Goal: Navigation & Orientation: Understand site structure

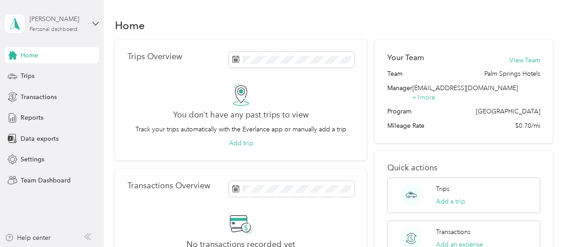
click at [38, 27] on div "Personal dashboard" at bounding box center [54, 29] width 48 height 5
click at [43, 74] on div "Team dashboard" at bounding box center [37, 73] width 48 height 9
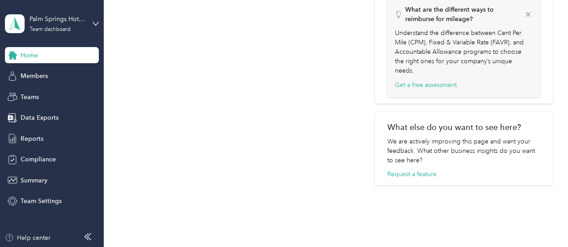
scroll to position [1148, 0]
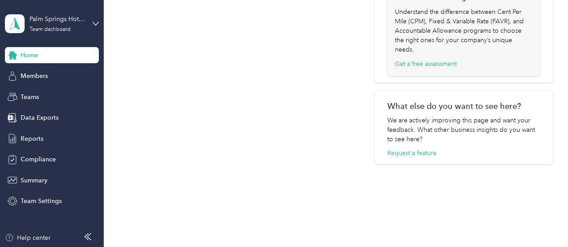
drag, startPoint x: 199, startPoint y: 116, endPoint x: 35, endPoint y: 64, distance: 172.0
click at [26, 54] on span "Home" at bounding box center [29, 55] width 17 height 9
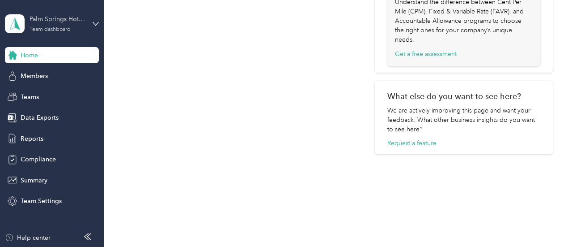
scroll to position [1126, 0]
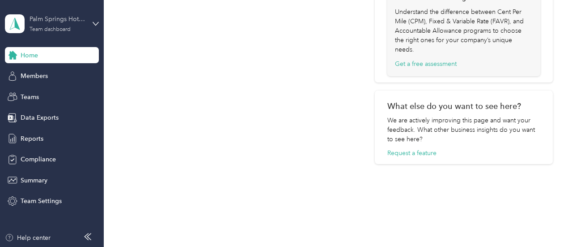
click at [47, 28] on div "Team dashboard" at bounding box center [50, 29] width 41 height 5
click at [47, 72] on div "Team dashboard" at bounding box center [37, 72] width 49 height 9
click at [30, 76] on span "Members" at bounding box center [34, 75] width 27 height 9
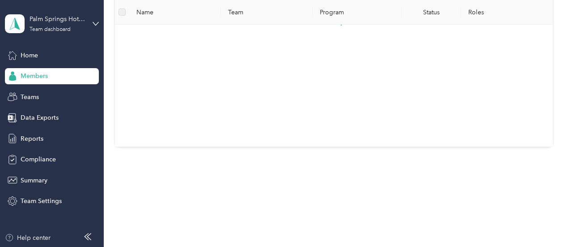
scroll to position [242, 0]
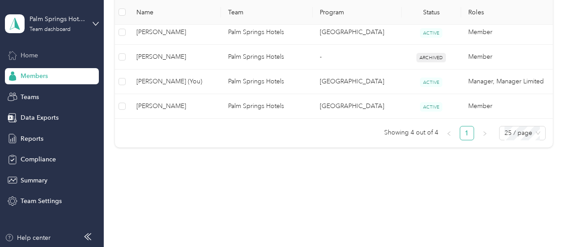
click at [25, 54] on span "Home" at bounding box center [29, 55] width 17 height 9
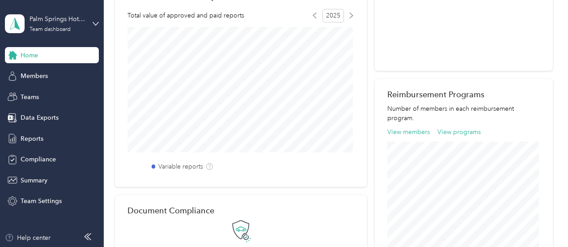
scroll to position [1148, 0]
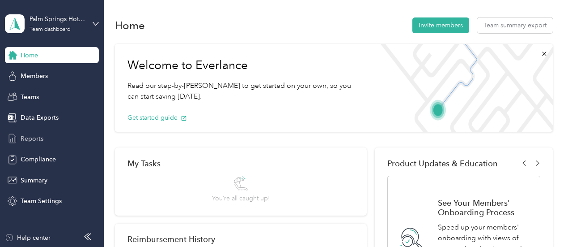
click at [46, 138] on div "Reports" at bounding box center [52, 138] width 94 height 16
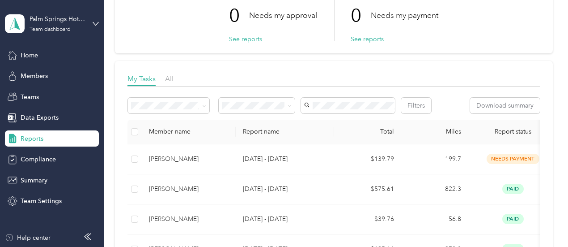
scroll to position [43, 0]
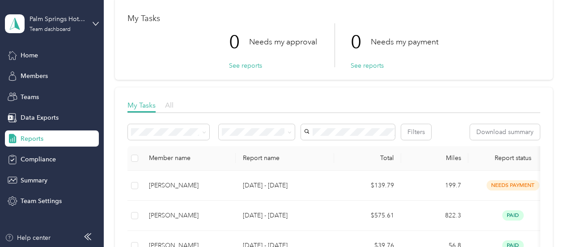
click at [170, 105] on span "All" at bounding box center [169, 105] width 9 height 9
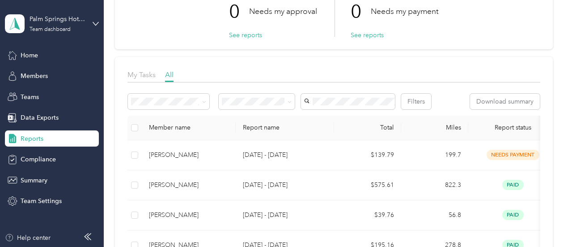
scroll to position [92, 0]
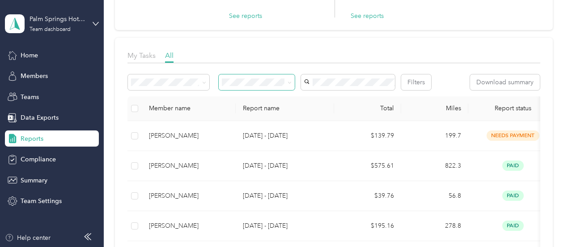
click at [293, 85] on span at bounding box center [257, 82] width 77 height 16
click at [291, 81] on icon at bounding box center [290, 83] width 4 height 4
click at [271, 116] on li "Needs approval" at bounding box center [257, 114] width 77 height 16
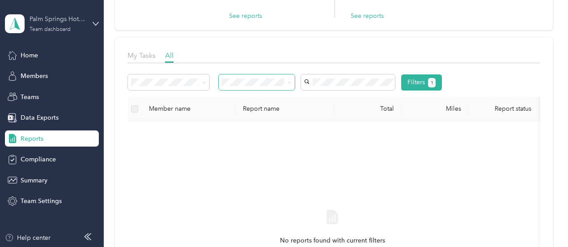
click at [74, 17] on div "Palm Springs Hotels" at bounding box center [58, 18] width 56 height 9
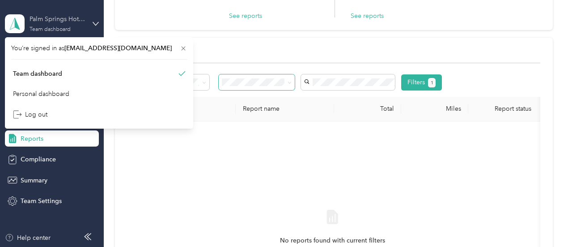
click at [80, 20] on div "Palm Springs Hotels" at bounding box center [58, 18] width 56 height 9
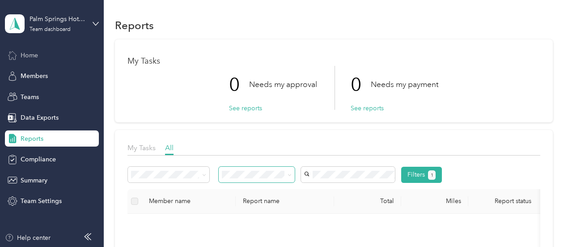
click at [38, 56] on span "Home" at bounding box center [29, 55] width 17 height 9
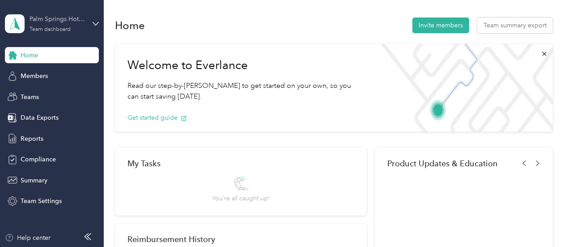
click at [55, 17] on div "Palm Springs Hotels" at bounding box center [58, 18] width 56 height 9
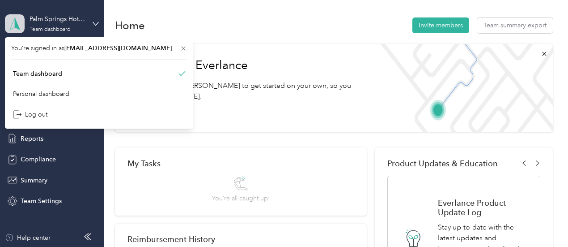
click at [17, 23] on polygon at bounding box center [17, 23] width 5 height 12
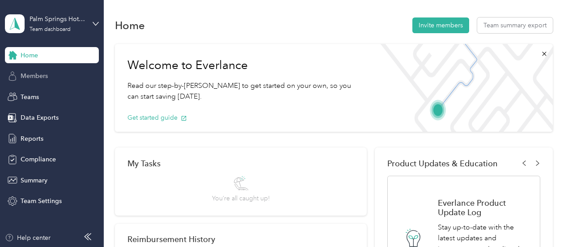
click at [30, 76] on span "Members" at bounding box center [34, 75] width 27 height 9
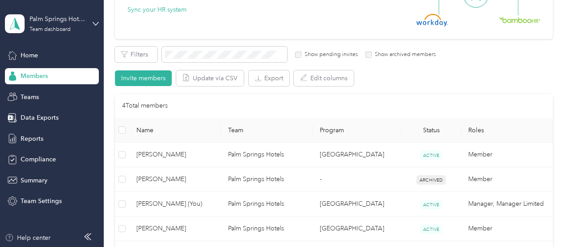
scroll to position [107, 0]
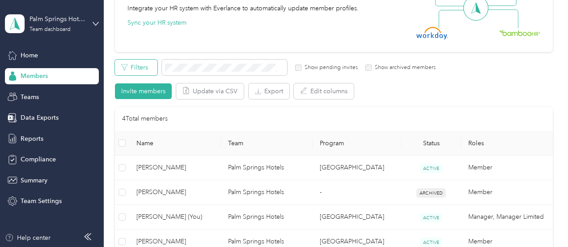
click at [144, 73] on button "Filters" at bounding box center [136, 68] width 43 height 16
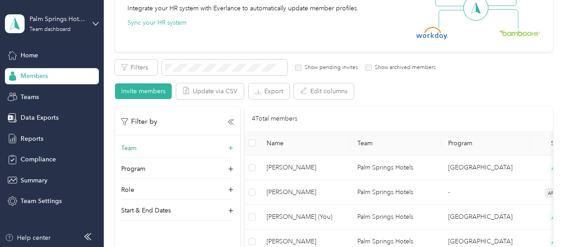
click at [166, 146] on div "Team" at bounding box center [177, 150] width 113 height 14
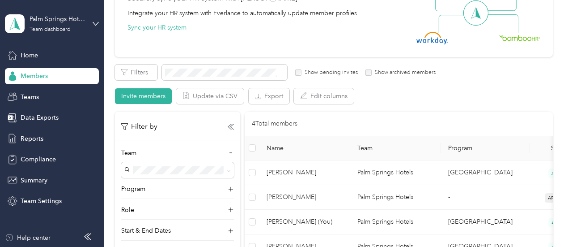
scroll to position [0, 0]
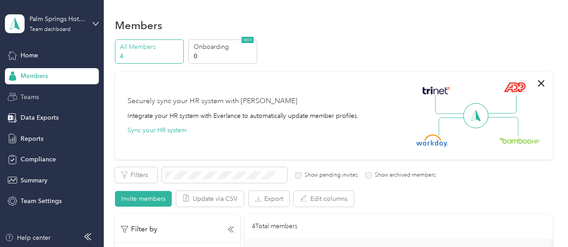
click at [23, 93] on span "Teams" at bounding box center [30, 96] width 18 height 9
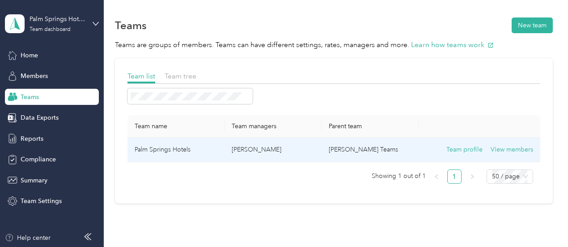
click at [387, 149] on td "Mike Mazzuca's Teams" at bounding box center [370, 149] width 97 height 25
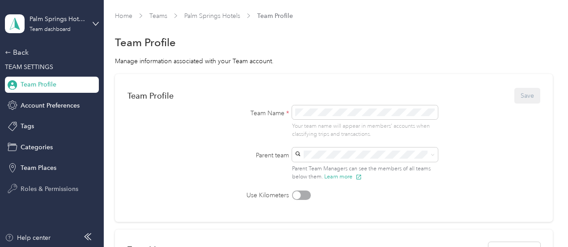
click at [40, 186] on span "Roles & Permissions" at bounding box center [50, 188] width 58 height 9
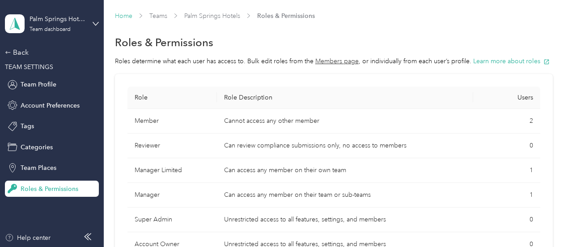
click at [119, 14] on link "Home" at bounding box center [123, 16] width 17 height 8
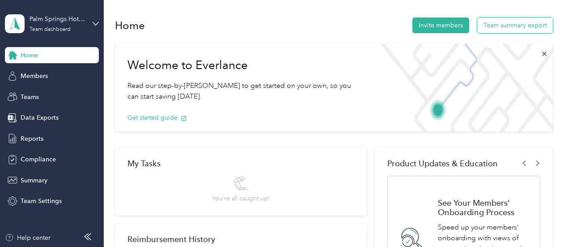
click at [530, 25] on button "Team summary export" at bounding box center [515, 25] width 76 height 16
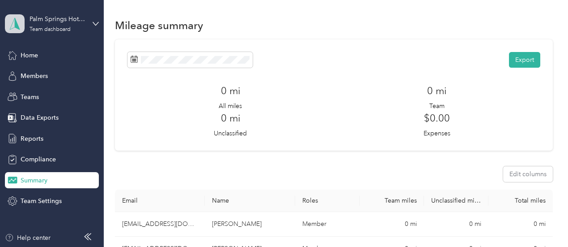
click at [16, 23] on polygon at bounding box center [17, 23] width 5 height 12
click at [59, 73] on div "Team dashboard" at bounding box center [37, 73] width 49 height 9
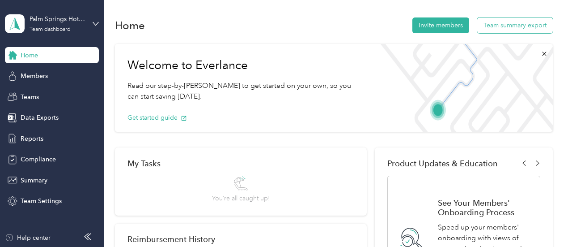
click at [519, 26] on button "Team summary export" at bounding box center [515, 25] width 76 height 16
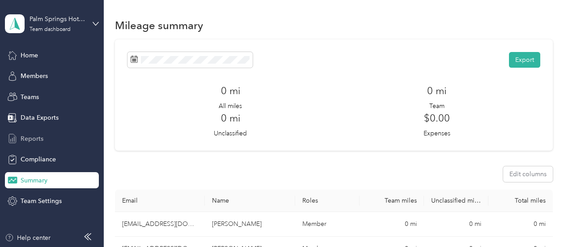
click at [36, 139] on span "Reports" at bounding box center [32, 138] width 23 height 9
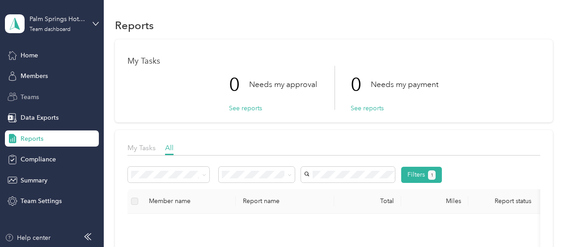
click at [28, 97] on span "Teams" at bounding box center [30, 96] width 18 height 9
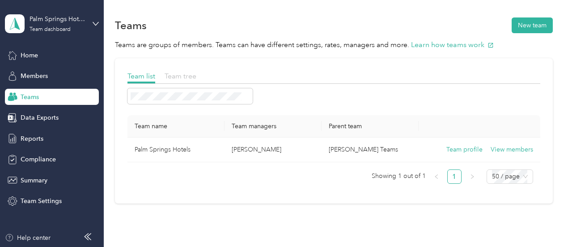
click at [180, 74] on span "Team tree" at bounding box center [181, 76] width 32 height 9
